Goal: Task Accomplishment & Management: Complete application form

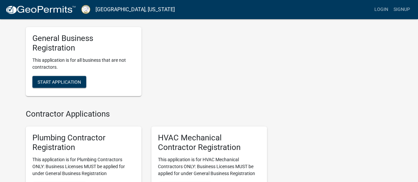
scroll to position [1223, 0]
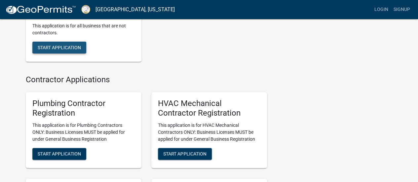
click at [44, 50] on span "Start Application" at bounding box center [59, 47] width 43 height 5
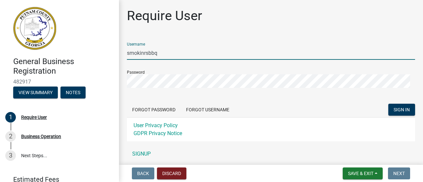
click at [178, 57] on input "smokinrsbbq" at bounding box center [271, 53] width 288 height 14
type input "s"
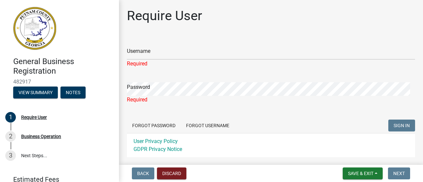
click at [303, 28] on div "Require User" at bounding box center [271, 18] width 288 height 21
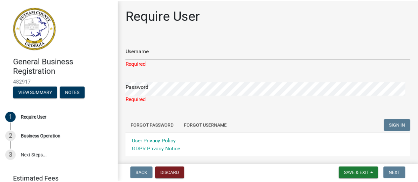
scroll to position [33, 0]
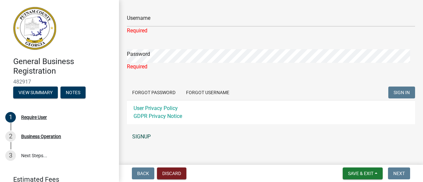
click at [142, 138] on link "SIGNUP" at bounding box center [271, 136] width 288 height 13
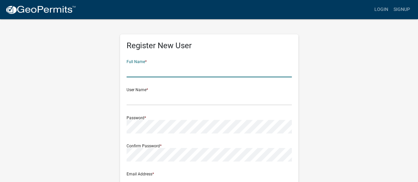
click at [136, 75] on input "text" at bounding box center [209, 71] width 165 height 14
type input "Cyndia Alvarez"
type input "[EMAIL_ADDRESS][DOMAIN_NAME]"
type input "[STREET_ADDRESS]"
type input "Eatonton"
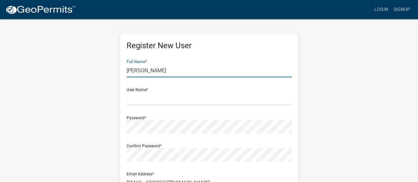
type input "GA"
type input "31024"
type input "2392530019"
click at [129, 101] on input "text" at bounding box center [209, 99] width 165 height 14
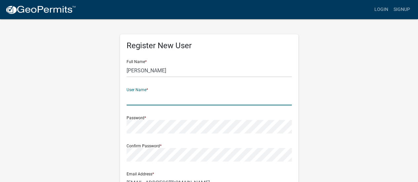
type input "[EMAIL_ADDRESS][DOMAIN_NAME]"
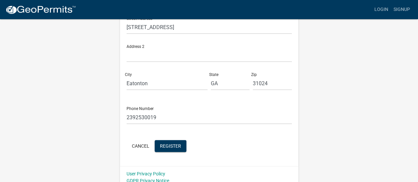
scroll to position [190, 0]
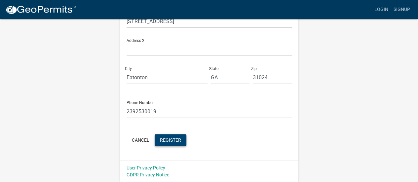
click at [169, 138] on span "Register" at bounding box center [170, 139] width 21 height 5
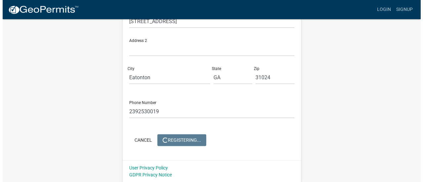
scroll to position [0, 0]
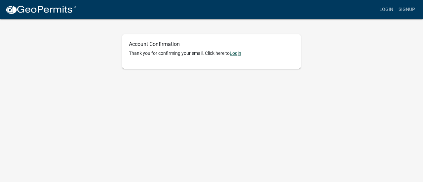
click at [236, 54] on link "Login" at bounding box center [236, 53] width 12 height 5
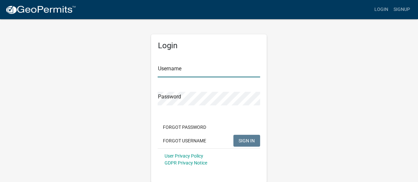
type input "[EMAIL_ADDRESS][DOMAIN_NAME]"
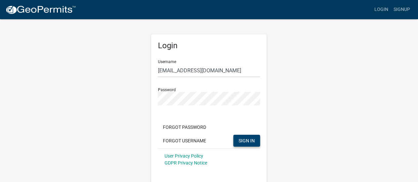
click at [247, 142] on span "SIGN IN" at bounding box center [247, 140] width 16 height 5
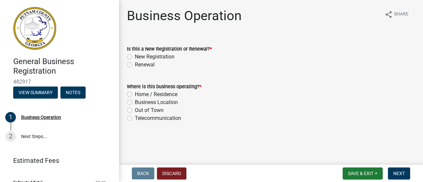
click at [135, 58] on label "New Registration" at bounding box center [155, 57] width 40 height 8
click at [135, 57] on input "New Registration" at bounding box center [137, 55] width 4 height 4
radio input "true"
click at [135, 103] on label "Business Location" at bounding box center [156, 102] width 43 height 8
click at [135, 103] on input "Business Location" at bounding box center [137, 100] width 4 height 4
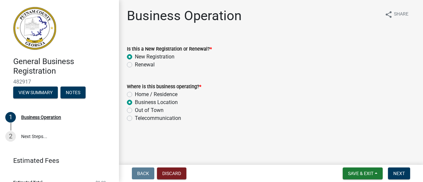
radio input "true"
click at [405, 173] on button "Next" at bounding box center [399, 174] width 22 height 12
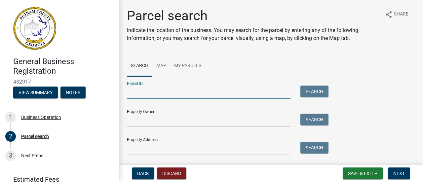
click at [137, 97] on input "Parcel ID:" at bounding box center [209, 93] width 164 height 14
paste input "102B031"
type input "102B031"
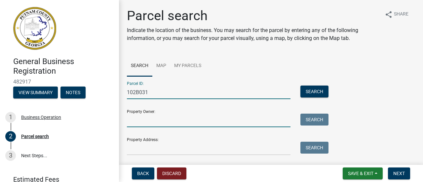
click at [185, 121] on input "Property Owner:" at bounding box center [209, 121] width 164 height 14
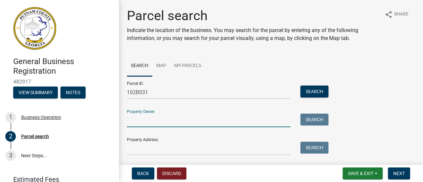
paste input "LNH PROPERTIES LLC & ETAL"
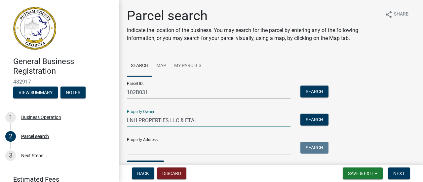
scroll to position [38, 0]
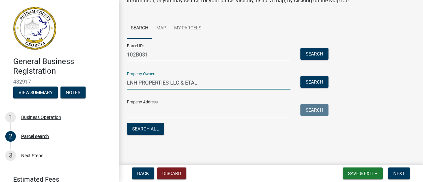
type input "LNH PROPERTIES LLC & ETAL"
click at [150, 113] on input "Property Address:" at bounding box center [209, 111] width 164 height 14
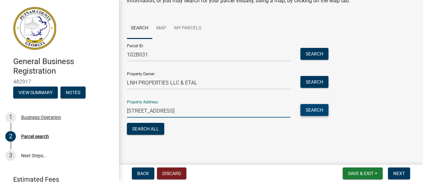
click at [309, 113] on button "Search" at bounding box center [314, 110] width 28 height 12
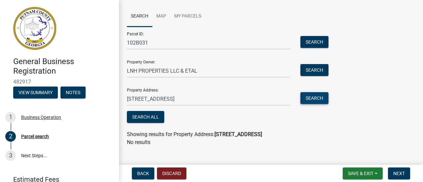
scroll to position [59, 0]
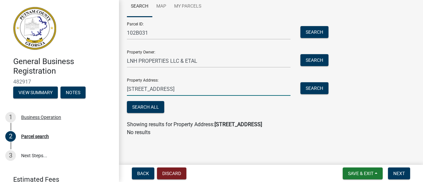
click at [218, 92] on input "[STREET_ADDRESS]" at bounding box center [209, 89] width 164 height 14
type input "[STREET_ADDRESS]"
click at [365, 175] on span "Save & Exit" at bounding box center [360, 173] width 25 height 5
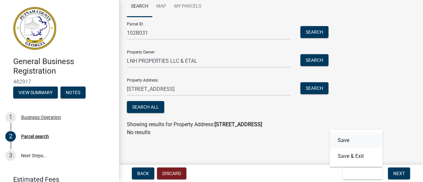
click at [349, 141] on button "Save" at bounding box center [356, 140] width 53 height 16
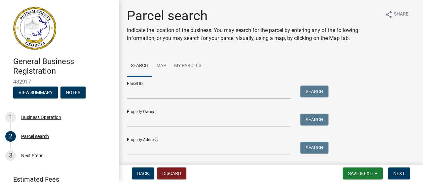
scroll to position [19, 0]
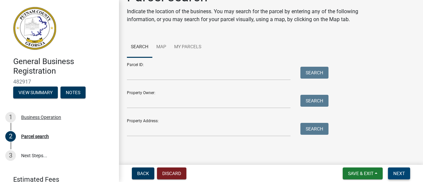
click at [405, 171] on button "Next" at bounding box center [399, 174] width 22 height 12
click at [397, 171] on span "Next" at bounding box center [399, 173] width 12 height 5
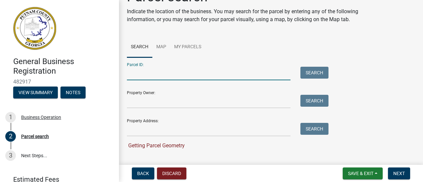
click at [140, 76] on input "Parcel ID:" at bounding box center [209, 74] width 164 height 14
type input "102B031"
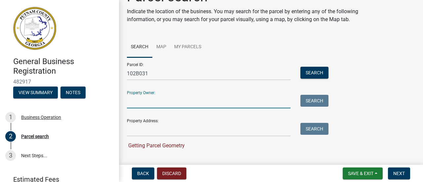
click at [146, 102] on input "Property Owner:" at bounding box center [209, 102] width 164 height 14
type input "LNH PROPERTIES LLC & ETAL"
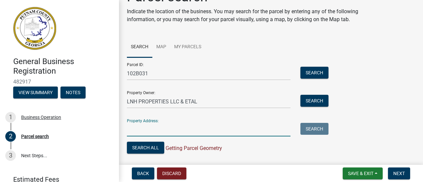
click at [145, 131] on input "Property Address:" at bounding box center [209, 130] width 164 height 14
type input "[STREET_ADDRESS]"
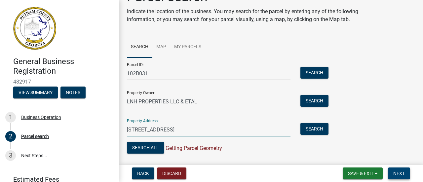
click at [398, 172] on span "Next" at bounding box center [399, 173] width 12 height 5
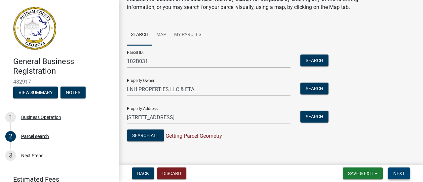
scroll to position [38, 0]
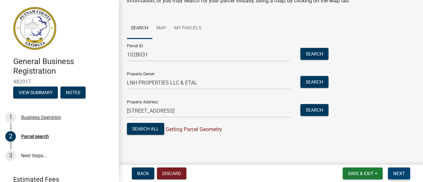
click at [399, 173] on span "Next" at bounding box center [399, 173] width 12 height 5
click at [144, 130] on button "Search All" at bounding box center [145, 129] width 37 height 12
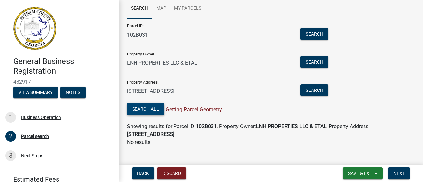
scroll to position [67, 0]
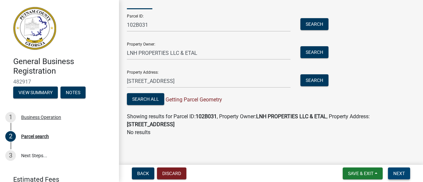
click at [400, 174] on span "Next" at bounding box center [399, 173] width 12 height 5
click at [312, 53] on button "Search" at bounding box center [314, 52] width 28 height 12
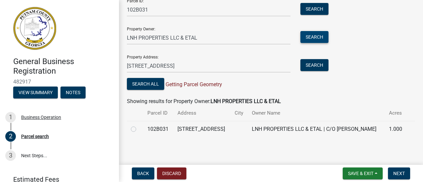
scroll to position [91, 0]
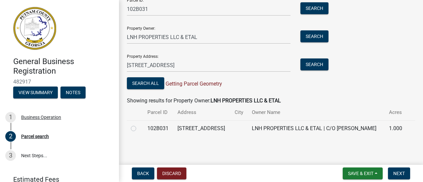
click at [139, 125] on label at bounding box center [139, 125] width 0 height 0
click at [139, 125] on input "radio" at bounding box center [141, 127] width 4 height 4
radio input "true"
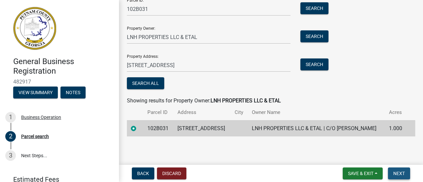
click at [397, 173] on span "Next" at bounding box center [399, 173] width 12 height 5
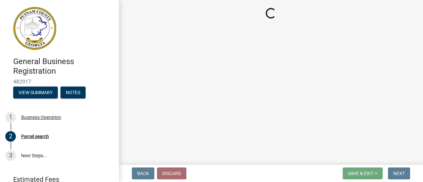
select select "GA"
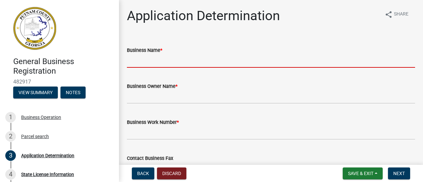
click at [142, 61] on input "Business Name *" at bounding box center [271, 61] width 288 height 14
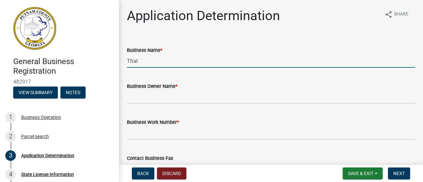
type input "That BBQ Spot"
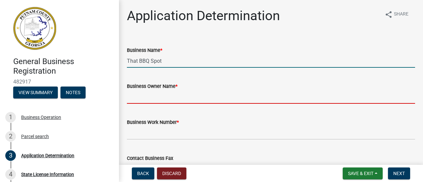
type input "[PERSON_NAME]"
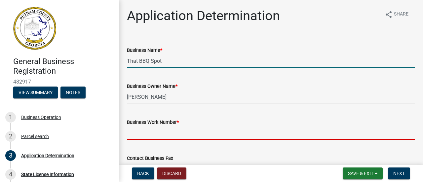
type input "2392530019"
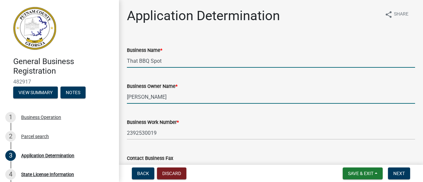
click at [184, 97] on input "[PERSON_NAME]" at bounding box center [271, 97] width 288 height 14
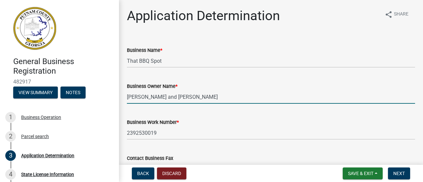
type input "[PERSON_NAME] and [PERSON_NAME]"
click at [207, 118] on div "Business Work Number * 2392530019" at bounding box center [271, 124] width 288 height 31
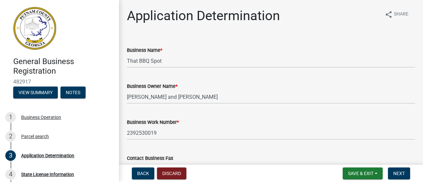
scroll to position [66, 0]
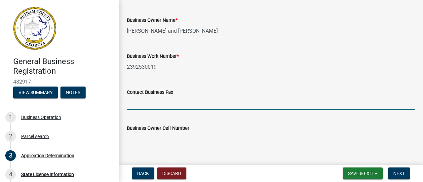
click at [139, 105] on input "Contact Business Fax" at bounding box center [271, 103] width 288 height 14
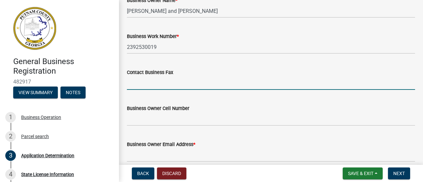
scroll to position [99, 0]
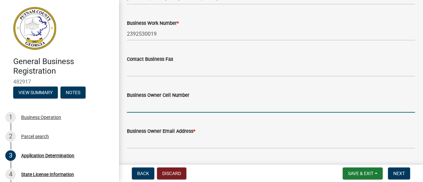
click at [182, 107] on input "Business Owner Cell Number" at bounding box center [271, 106] width 288 height 14
type input "2392530019"
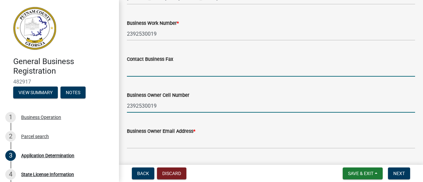
type input "That BBQ Spot"
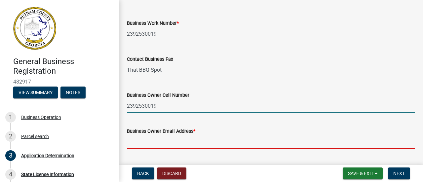
type input "[EMAIL_ADDRESS][DOMAIN_NAME]"
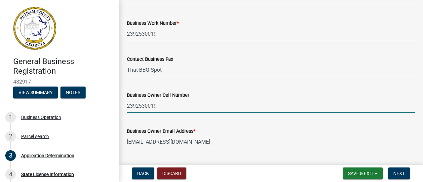
type input "[STREET_ADDRESS]"
type input "Eatonton"
type input "GA"
type input "31024"
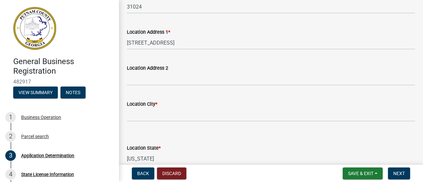
scroll to position [463, 0]
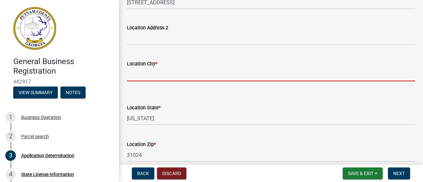
click at [185, 74] on input "Location City *" at bounding box center [271, 75] width 288 height 14
type input "Eatonton"
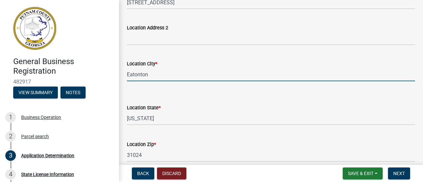
type input "That BBQ Spot"
type input "[EMAIL_ADDRESS][DOMAIN_NAME]"
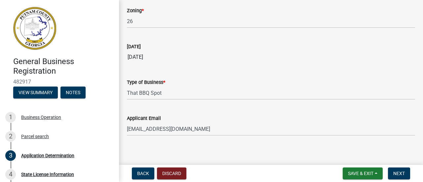
scroll to position [673, 0]
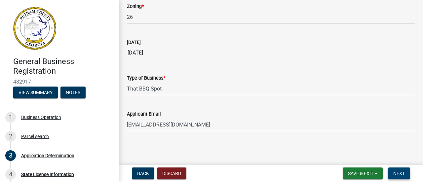
click at [400, 175] on span "Next" at bounding box center [399, 173] width 12 height 5
click at [403, 175] on span "Next" at bounding box center [399, 173] width 12 height 5
click at [403, 173] on span "Next" at bounding box center [399, 173] width 12 height 5
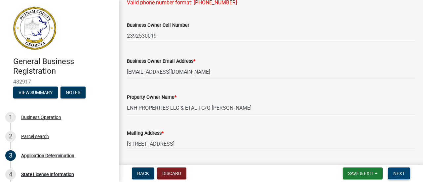
scroll to position [111, 0]
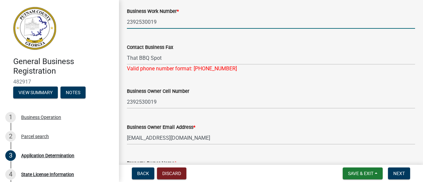
click at [135, 19] on input "2392530019" at bounding box center [271, 22] width 288 height 14
click at [145, 21] on input "239-2530019" at bounding box center [271, 22] width 288 height 14
type input "[PHONE_NUMBER]"
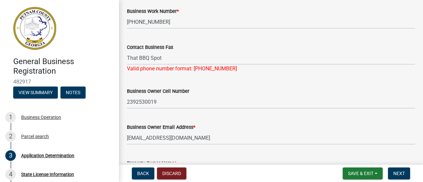
click at [205, 46] on div "Contact Business Fax That BBQ Spot Valid phone number format: [PHONE_NUMBER]" at bounding box center [271, 53] width 288 height 39
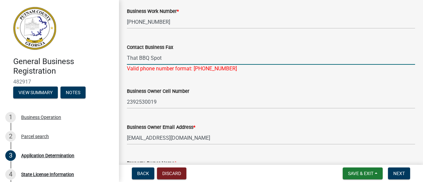
drag, startPoint x: 164, startPoint y: 58, endPoint x: 123, endPoint y: 63, distance: 40.9
click at [123, 63] on div "Contact Business Fax That BBQ Spot Valid phone number format: [PHONE_NUMBER]" at bounding box center [271, 53] width 298 height 39
click at [223, 85] on div "Business Owner Cell Number [PHONE_NUMBER]" at bounding box center [271, 93] width 288 height 31
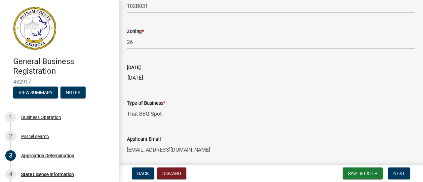
scroll to position [665, 0]
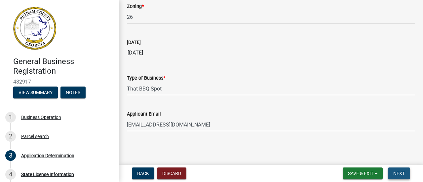
click at [405, 174] on button "Next" at bounding box center [399, 174] width 22 height 12
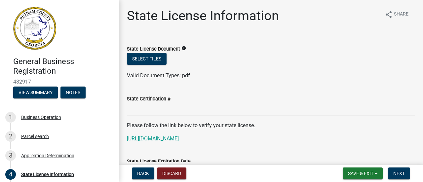
click at [182, 49] on icon "info" at bounding box center [183, 48] width 5 height 5
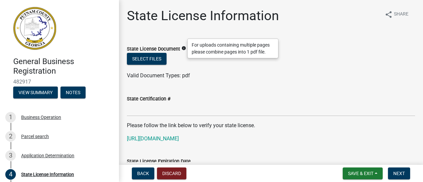
click at [249, 83] on wm-data-entity-input "State License Document info Select files Valid Document Types: pdf" at bounding box center [271, 61] width 288 height 49
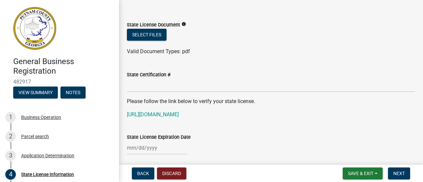
scroll to position [48, 0]
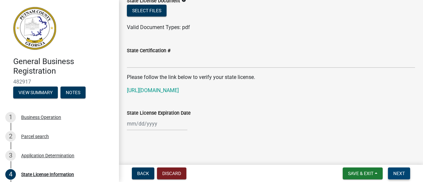
click at [404, 175] on span "Next" at bounding box center [399, 173] width 12 height 5
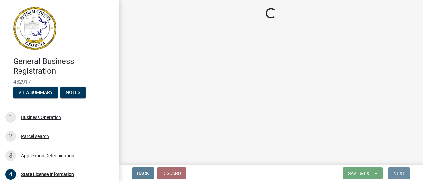
scroll to position [0, 0]
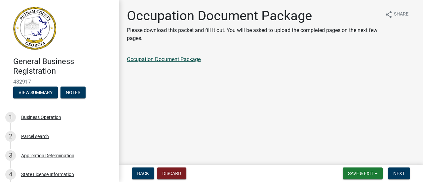
click at [191, 59] on link "Occupation Document Package" at bounding box center [164, 59] width 74 height 6
click at [404, 173] on span "Next" at bounding box center [399, 173] width 12 height 5
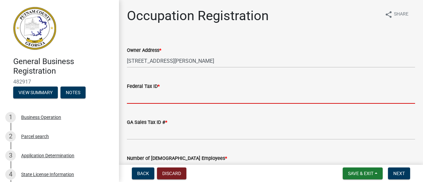
click at [178, 100] on input "Federal Tax ID *" at bounding box center [271, 97] width 288 height 14
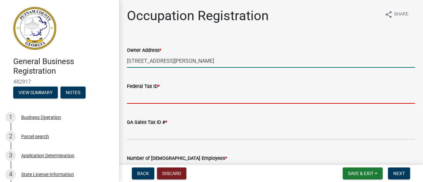
click at [173, 58] on input "[STREET_ADDRESS][PERSON_NAME]" at bounding box center [271, 61] width 288 height 14
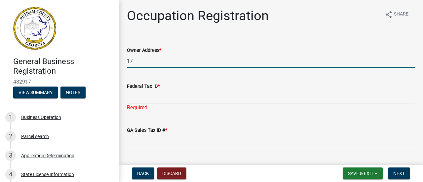
type input "1"
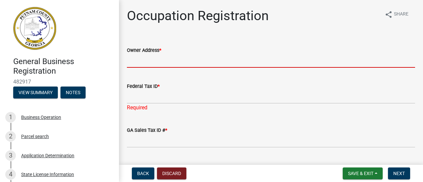
click at [127, 58] on input "Owner Address *" at bounding box center [271, 61] width 288 height 14
type input "[STREET_ADDRESS]"
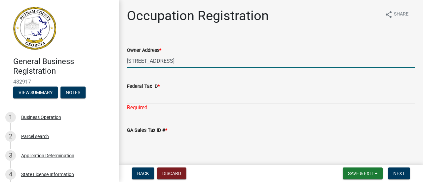
type input "GA"
type textarea "[STREET_ADDRESS]"
select select "9"
select select "2025"
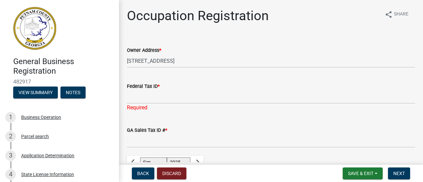
scroll to position [148, 0]
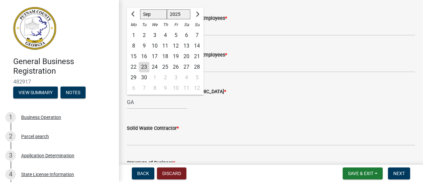
click at [243, 20] on div "Number of [DEMOGRAPHIC_DATA] Employees *" at bounding box center [271, 18] width 288 height 8
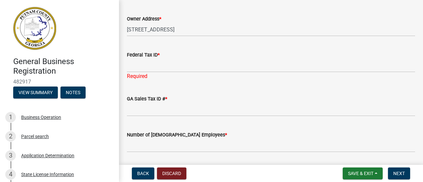
scroll to position [16, 0]
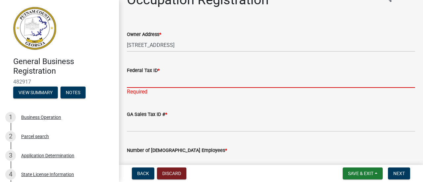
click at [144, 78] on input "Federal Tax ID *" at bounding box center [271, 81] width 288 height 14
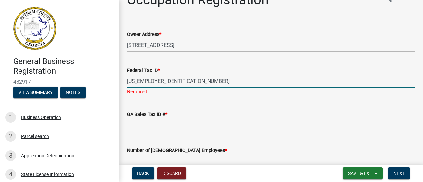
type input "[US_EMPLOYER_IDENTIFICATION_NUMBER]"
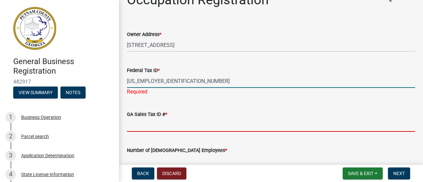
click at [139, 126] on wm-data-entity-input "GA Sales Tax ID # *" at bounding box center [271, 119] width 288 height 36
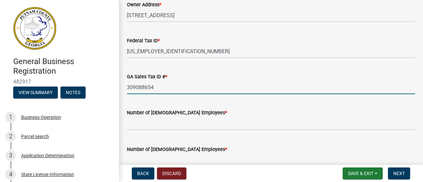
scroll to position [82, 0]
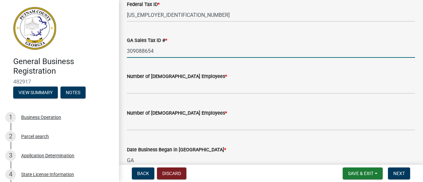
type input "309088654"
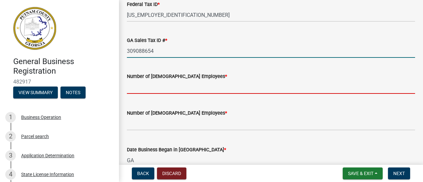
click at [157, 89] on input "text" at bounding box center [271, 87] width 288 height 14
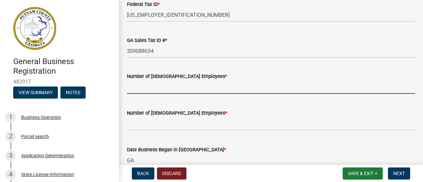
type input "0"
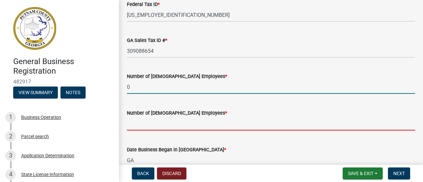
click at [148, 129] on input "text" at bounding box center [271, 124] width 288 height 14
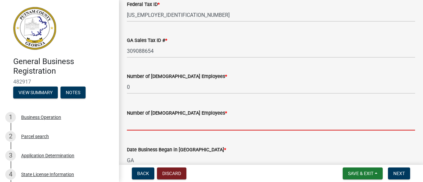
type input "0"
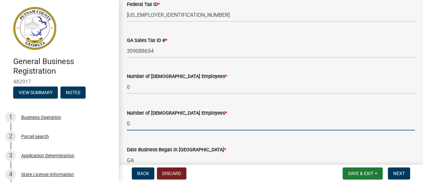
scroll to position [115, 0]
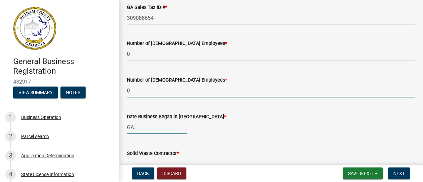
click at [140, 125] on div "GA" at bounding box center [157, 128] width 60 height 14
select select "9"
select select "2025"
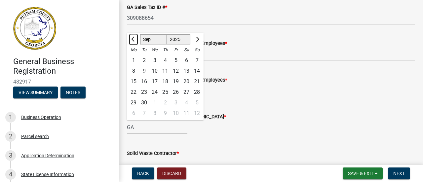
click at [133, 40] on span "Previous month" at bounding box center [133, 39] width 5 height 5
select select "7"
click at [130, 71] on div "7" at bounding box center [133, 71] width 11 height 11
type input "[DATE]"
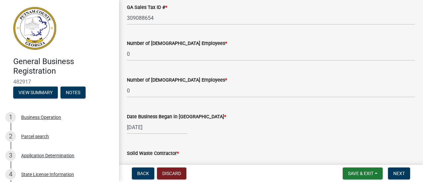
click at [155, 138] on wm-data-entity-input "Date Business Began in [GEOGRAPHIC_DATA] * [DATE]" at bounding box center [271, 121] width 288 height 37
click at [295, 128] on div "[DATE]" at bounding box center [271, 128] width 288 height 14
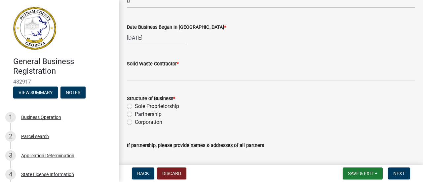
scroll to position [214, 0]
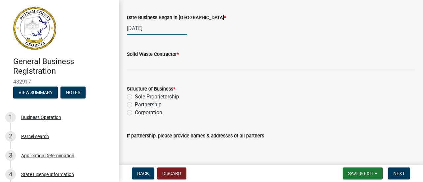
click at [158, 28] on div "[DATE]" at bounding box center [157, 28] width 60 height 14
select select "7"
select select "2025"
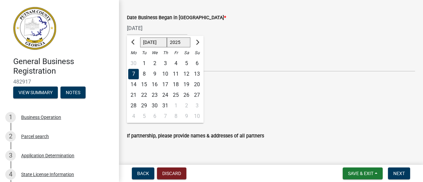
click at [287, 27] on div "[DATE] [PERSON_NAME] Apr May Jun [DATE] Aug Sep Oct Nov [DATE] 1526 1527 1528 1…" at bounding box center [271, 28] width 288 height 14
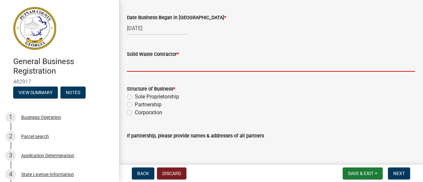
click at [167, 62] on input "Solid Waste Contractor *" at bounding box center [271, 65] width 288 height 14
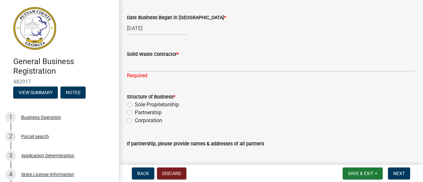
click at [242, 38] on wm-data-entity-input "Date Business Began in [GEOGRAPHIC_DATA] * [DATE]" at bounding box center [271, 22] width 288 height 37
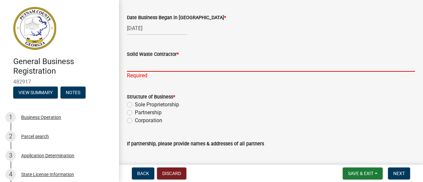
click at [176, 68] on input "Solid Waste Contractor *" at bounding box center [271, 65] width 288 height 14
type input "Waste Management"
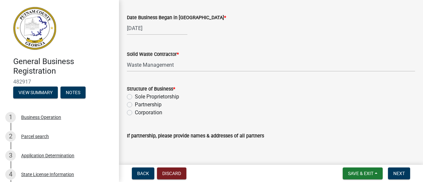
click at [223, 86] on form "Structure of Business * Sole Proprietorship Partnership Corporation" at bounding box center [271, 97] width 288 height 40
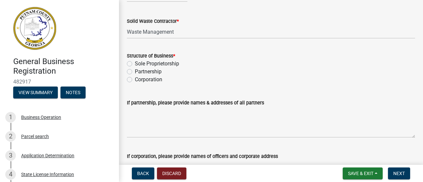
click at [135, 80] on label "Corporation" at bounding box center [148, 80] width 27 height 8
click at [135, 80] on input "Corporation" at bounding box center [137, 78] width 4 height 4
radio input "true"
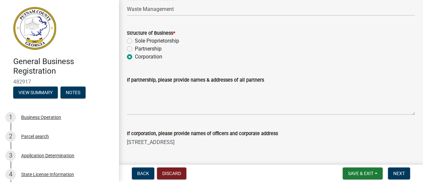
scroll to position [280, 0]
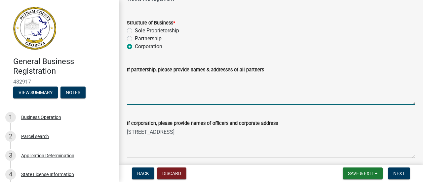
click at [156, 98] on textarea "If partnership, please provide names & addresses of all partners" at bounding box center [271, 89] width 288 height 31
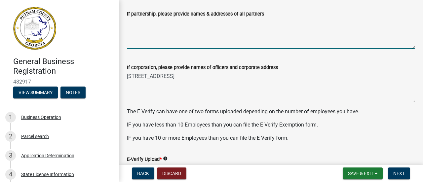
scroll to position [346, 0]
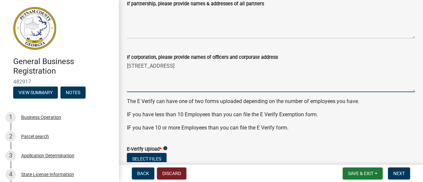
drag, startPoint x: 189, startPoint y: 68, endPoint x: 130, endPoint y: 72, distance: 59.6
click at [130, 72] on textarea "[STREET_ADDRESS]" at bounding box center [271, 76] width 288 height 31
type textarea "9"
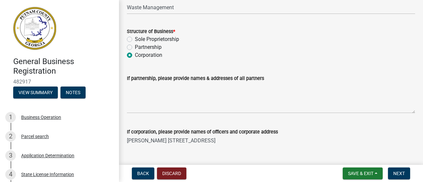
scroll to position [260, 0]
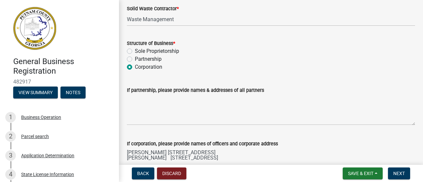
type textarea "[PERSON_NAME] [STREET_ADDRESS] [PERSON_NAME] [STREET_ADDRESS]"
click at [366, 59] on div "Partnership" at bounding box center [271, 59] width 288 height 8
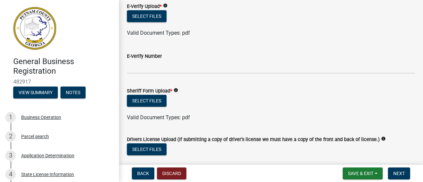
scroll to position [491, 0]
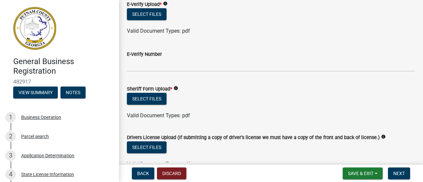
click at [177, 87] on icon "info" at bounding box center [175, 88] width 5 height 5
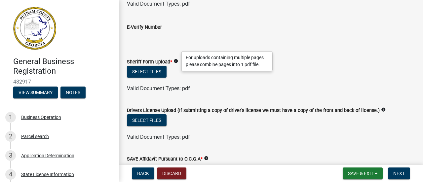
scroll to position [524, 0]
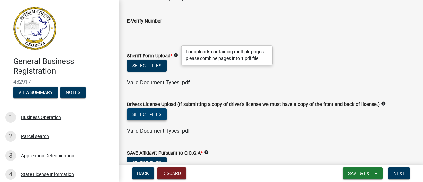
click at [158, 113] on button "Select files" at bounding box center [147, 114] width 40 height 12
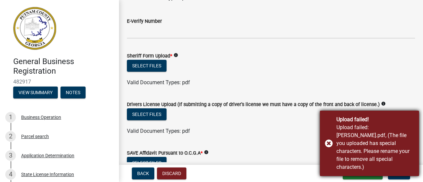
click at [327, 147] on div "Upload failed! Upload failed: [PERSON_NAME].pdf, (The file you uploaded has spe…" at bounding box center [369, 143] width 99 height 65
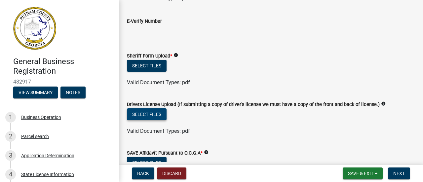
click at [150, 114] on button "Select files" at bounding box center [147, 114] width 40 height 12
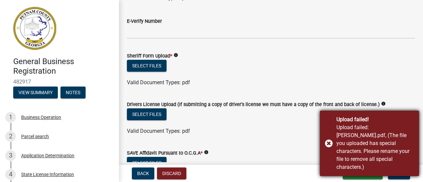
click at [327, 147] on div "Upload failed! Upload failed: [PERSON_NAME].pdf, (The file you uploaded has spe…" at bounding box center [369, 143] width 99 height 65
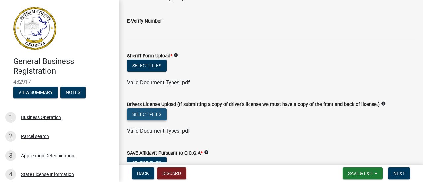
click at [148, 115] on button "Select files" at bounding box center [147, 114] width 40 height 12
click at [139, 115] on button "Select files" at bounding box center [147, 114] width 40 height 12
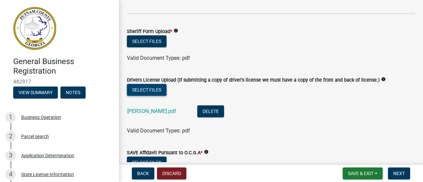
scroll to position [557, 0]
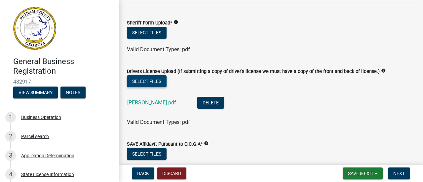
click at [141, 81] on button "Select files" at bounding box center [147, 81] width 40 height 12
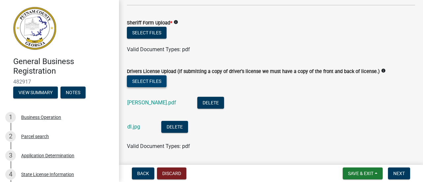
click at [143, 81] on button "Select files" at bounding box center [147, 81] width 40 height 12
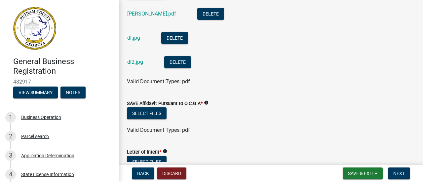
scroll to position [656, 0]
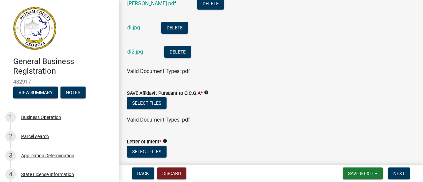
click at [208, 92] on icon "info" at bounding box center [206, 92] width 5 height 5
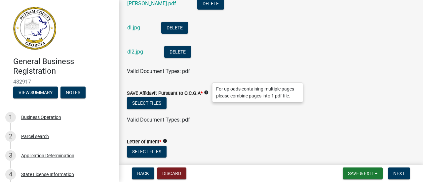
click at [207, 92] on icon "info" at bounding box center [206, 92] width 5 height 5
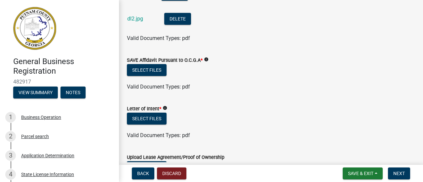
scroll to position [722, 0]
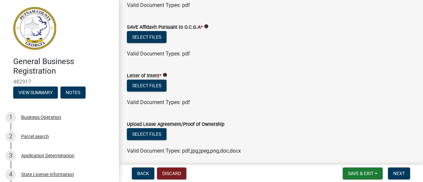
click at [166, 75] on icon "info" at bounding box center [165, 75] width 5 height 5
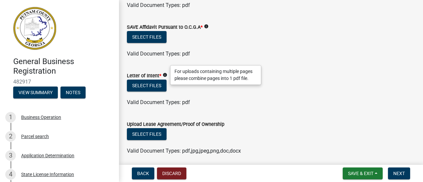
click at [165, 75] on icon "info" at bounding box center [165, 75] width 5 height 5
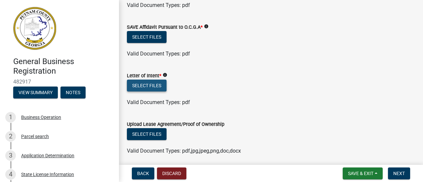
click at [147, 82] on button "Select files" at bounding box center [147, 86] width 40 height 12
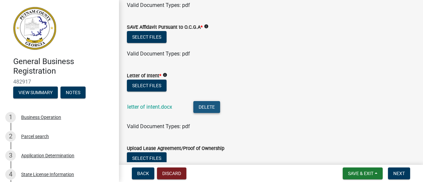
click at [205, 106] on button "Delete" at bounding box center [206, 107] width 27 height 12
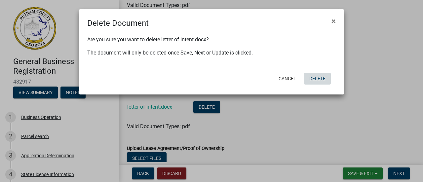
click at [315, 77] on button "Delete" at bounding box center [317, 79] width 27 height 12
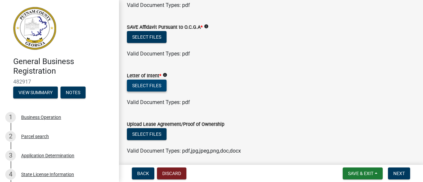
click at [143, 88] on button "Select files" at bounding box center [147, 86] width 40 height 12
click at [160, 87] on button "Select files" at bounding box center [147, 86] width 40 height 12
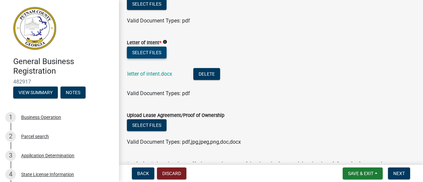
scroll to position [788, 0]
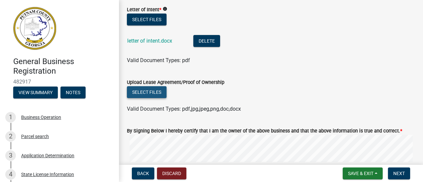
click at [150, 90] on button "Select files" at bounding box center [147, 92] width 40 height 12
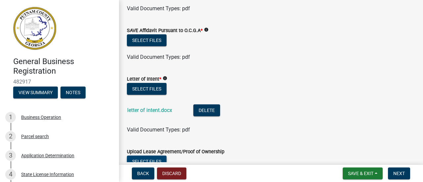
scroll to position [708, 0]
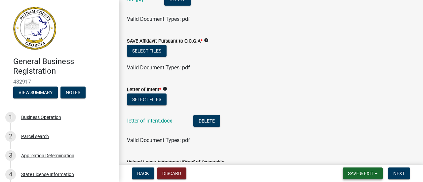
click at [367, 174] on span "Save & Exit" at bounding box center [360, 173] width 25 height 5
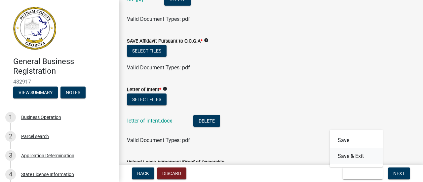
click at [353, 158] on button "Save & Exit" at bounding box center [356, 156] width 53 height 16
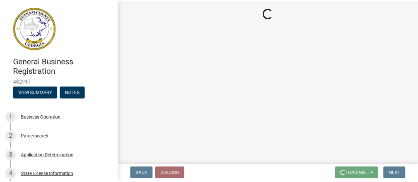
scroll to position [0, 0]
